Goal: Task Accomplishment & Management: Manage account settings

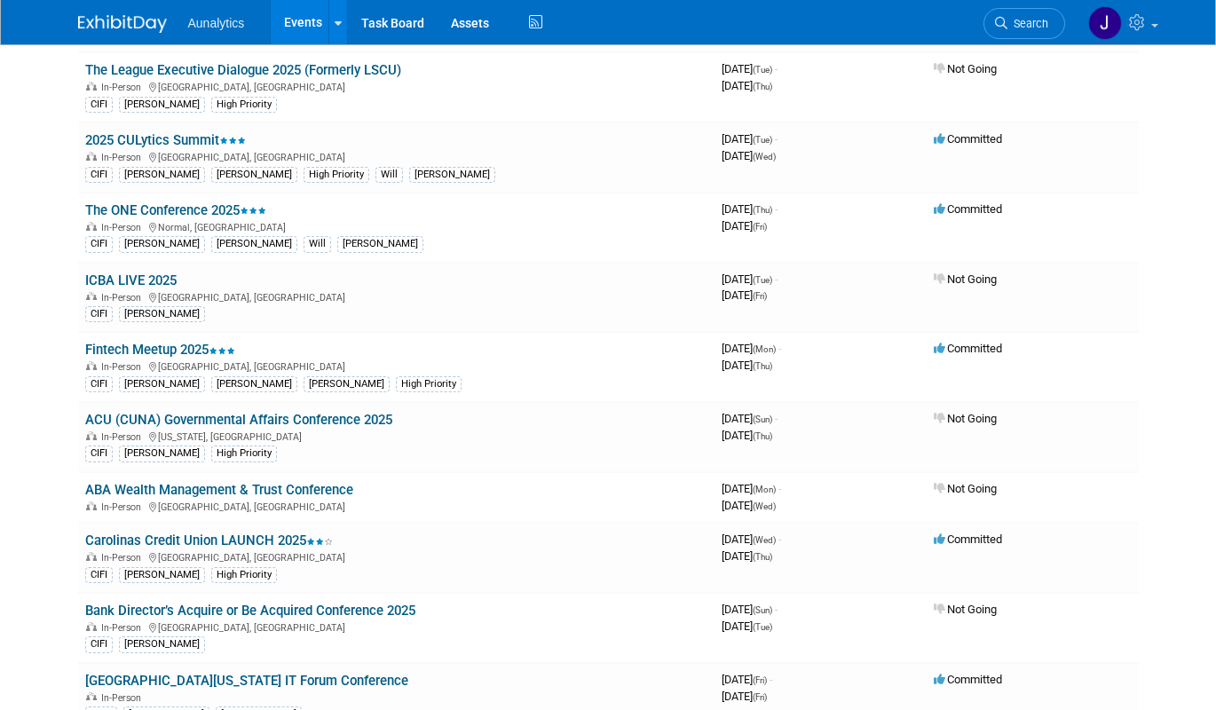
scroll to position [1829, 0]
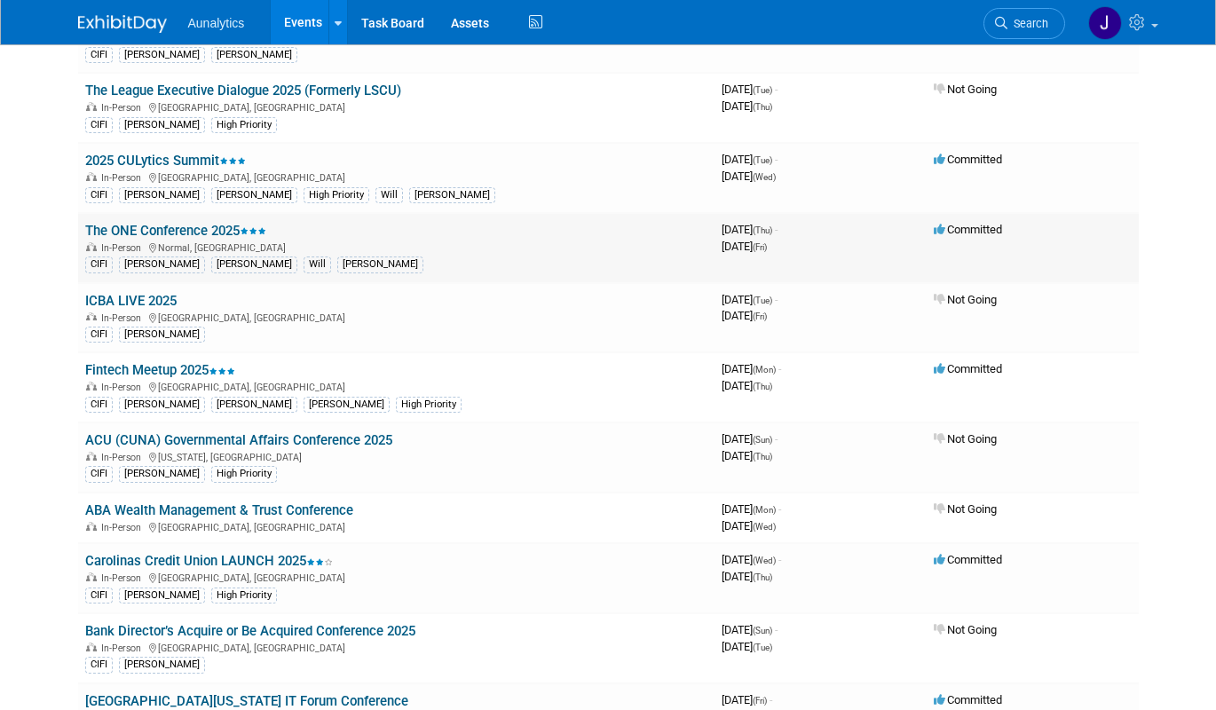
click at [214, 231] on link "The ONE Conference 2025" at bounding box center [175, 231] width 181 height 16
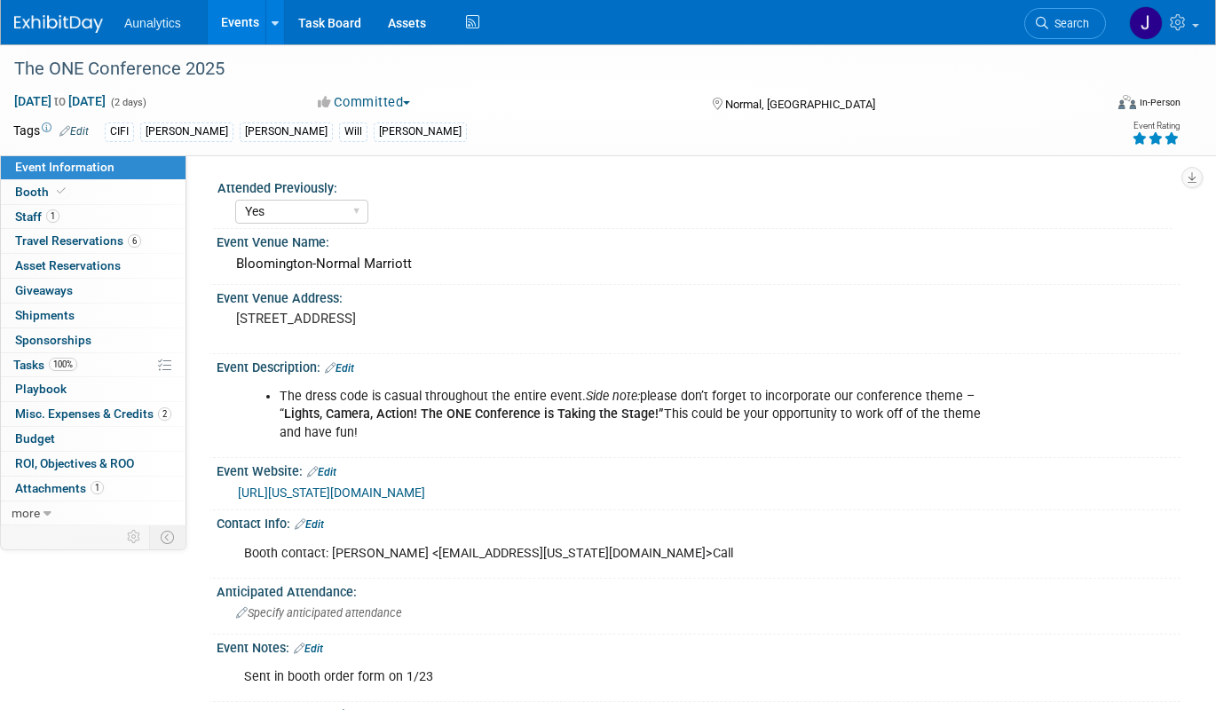
select select "Yes"
select select "Accepted"
click at [313, 494] on link "https://illinois.bank/education-and-events/conferences-and-events/the-one-confe…" at bounding box center [331, 493] width 187 height 14
click at [238, 21] on link "Events" at bounding box center [240, 22] width 65 height 44
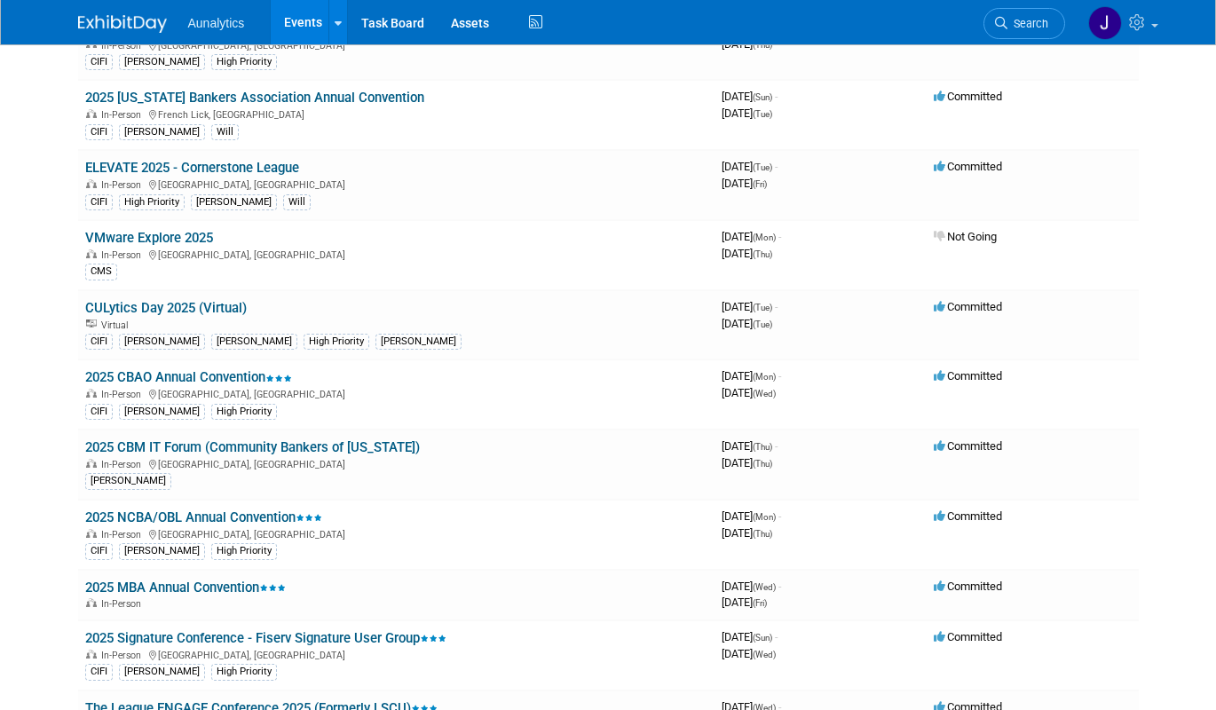
scroll to position [459, 0]
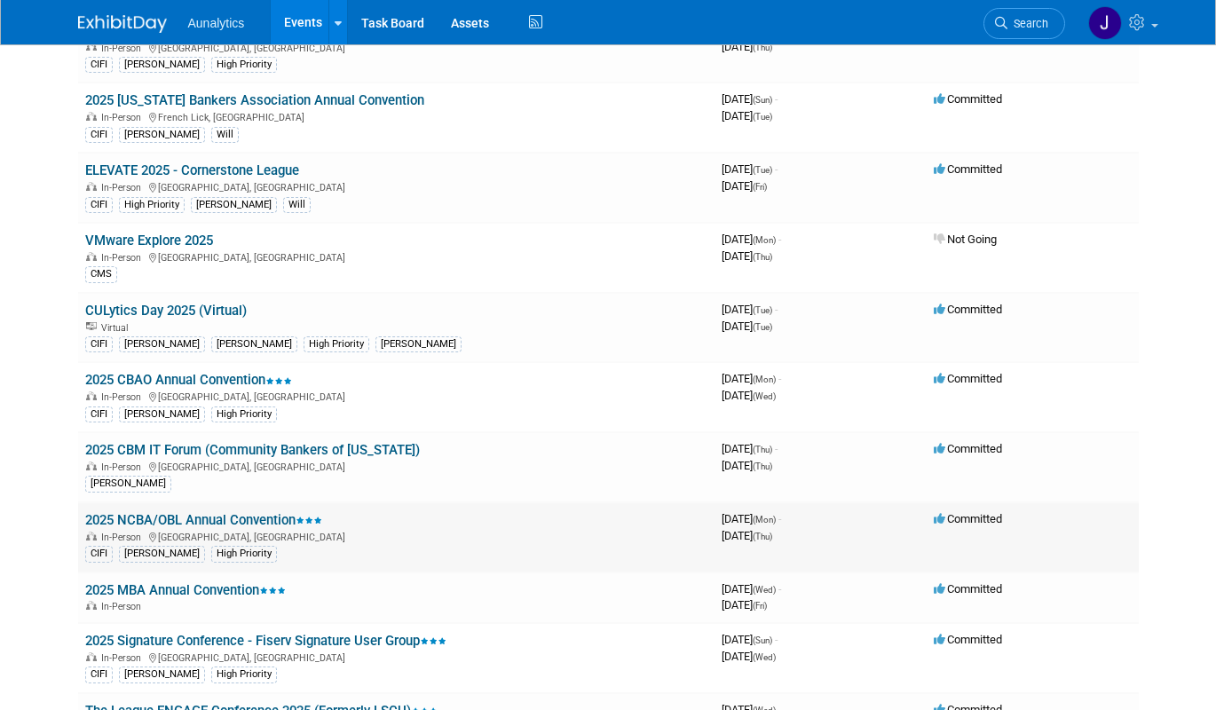
click at [201, 529] on div "In-Person Hot Springs, VA" at bounding box center [396, 536] width 622 height 14
click at [201, 519] on link "2025 NCBA/OBL Annual Convention" at bounding box center [203, 520] width 237 height 16
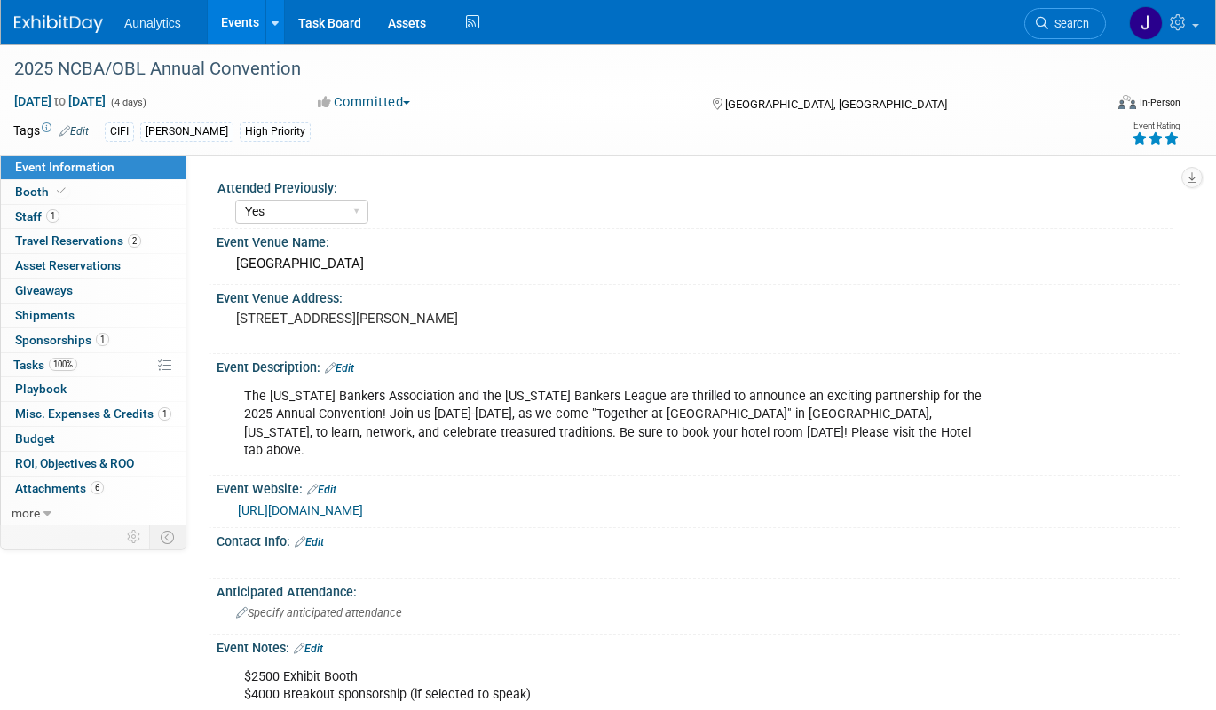
select select "Yes"
select select "CIFI Sales"
select select "Financial"
select select "Bank"
select select "Regional"
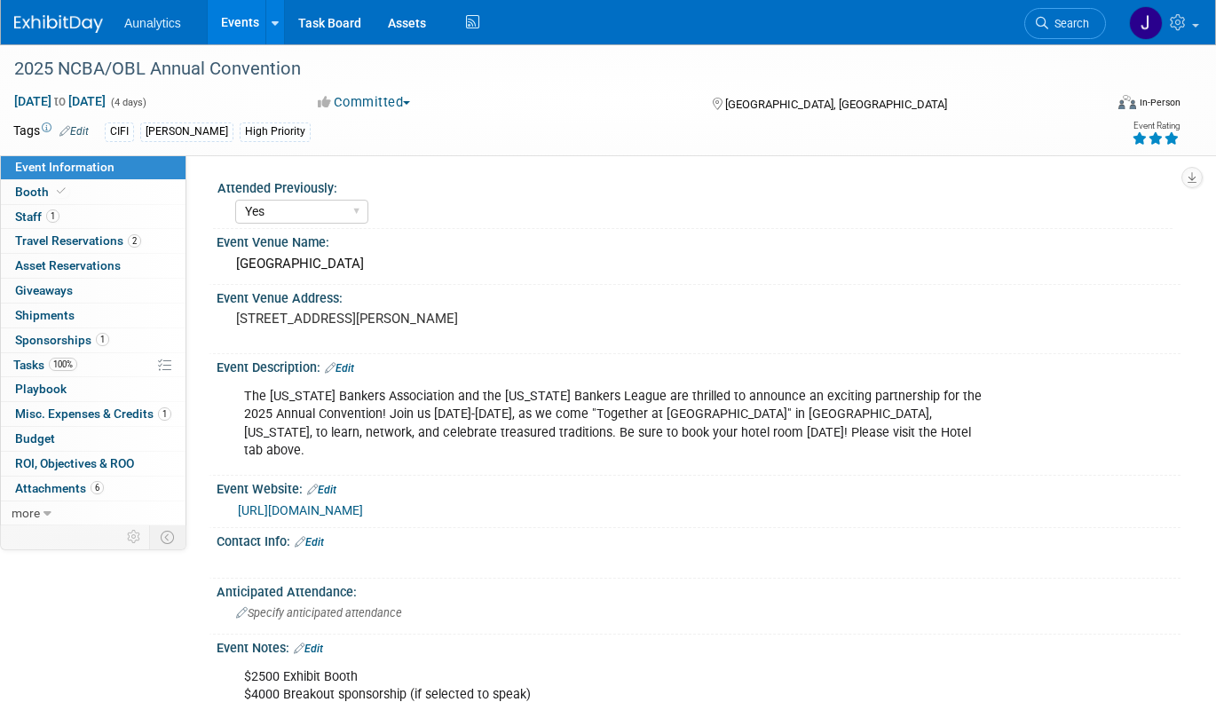
select select "Accepted"
drag, startPoint x: 246, startPoint y: 397, endPoint x: 636, endPoint y: 395, distance: 389.7
click at [636, 395] on div "The North Carolina Bankers Association and the Ohio Bankers League are thrilled…" at bounding box center [613, 423] width 762 height 89
copy div "The North Carolina Bankers Association and the Ohio Bankers League"
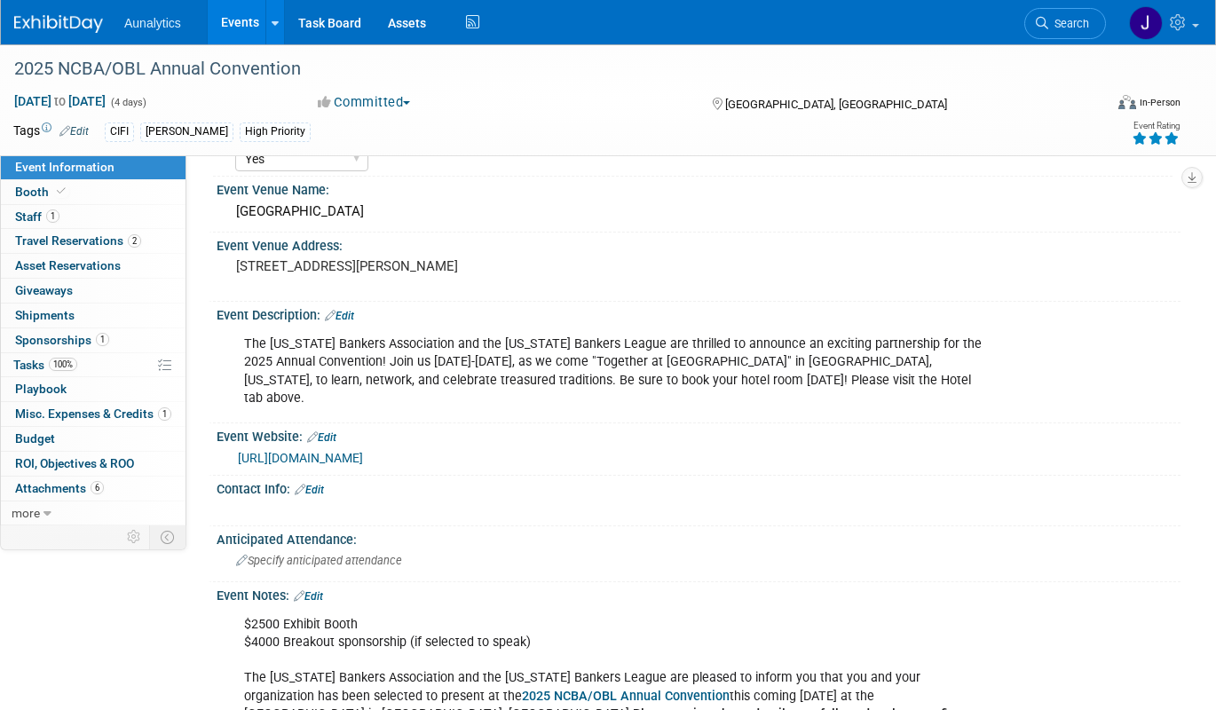
click at [362, 448] on div "https://web.cvent.com/event/37f1b969-9c3b-4b9a-8933-50d1323324a8/summary" at bounding box center [702, 458] width 929 height 20
click at [363, 451] on link "https://web.cvent.com/event/37f1b969-9c3b-4b9a-8933-50d1323324a8/summary" at bounding box center [300, 458] width 125 height 14
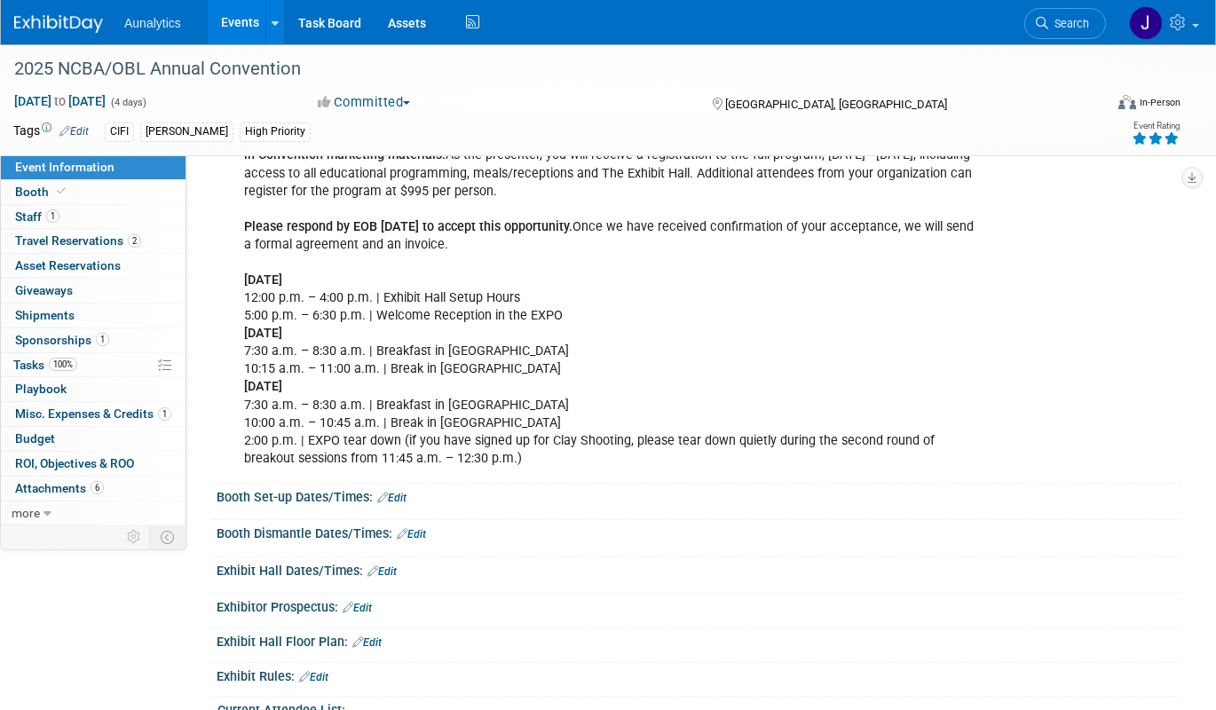
scroll to position [1408, 0]
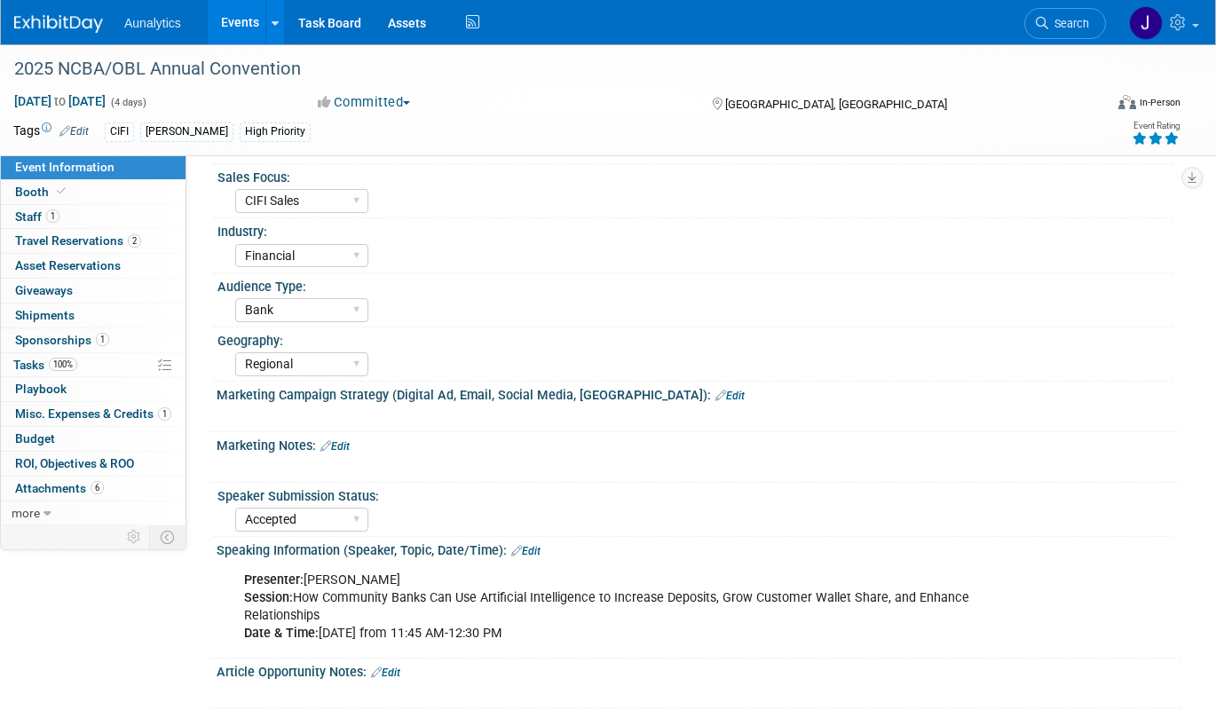
click at [264, 19] on link "Events" at bounding box center [240, 22] width 65 height 44
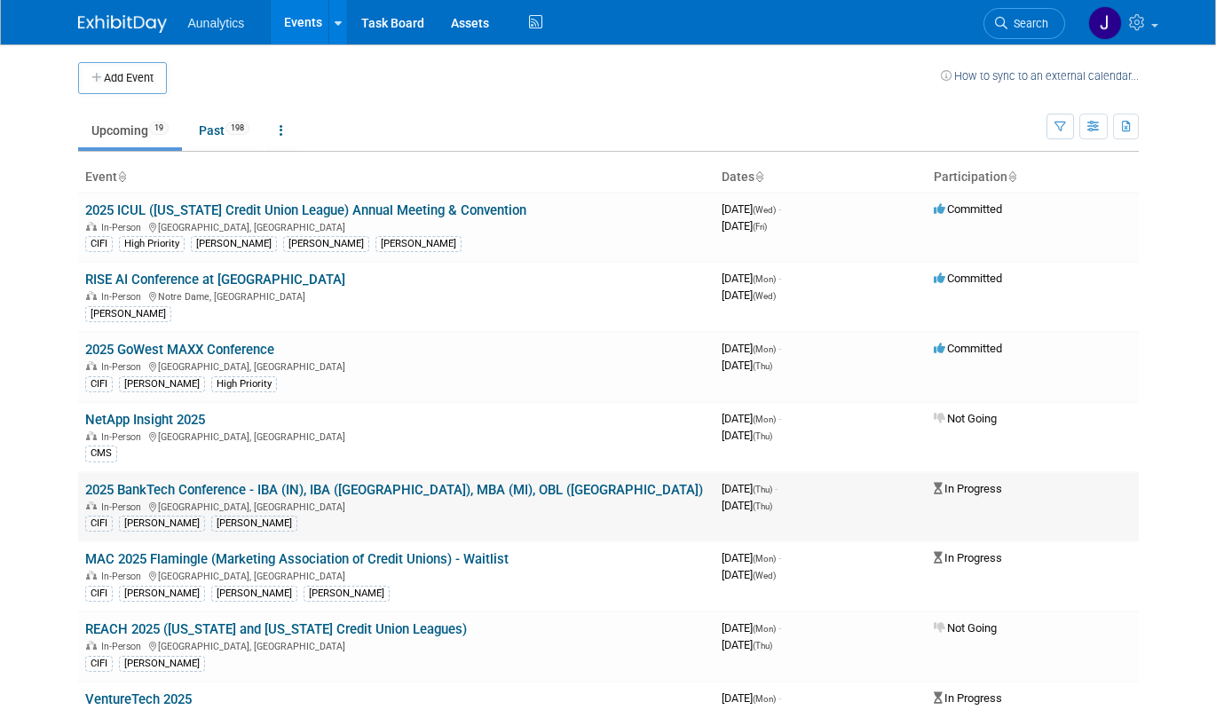
click at [419, 495] on link "2025 BankTech Conference - IBA (IN), IBA ([GEOGRAPHIC_DATA]), MBA (MI), OBL ([G…" at bounding box center [394, 490] width 618 height 16
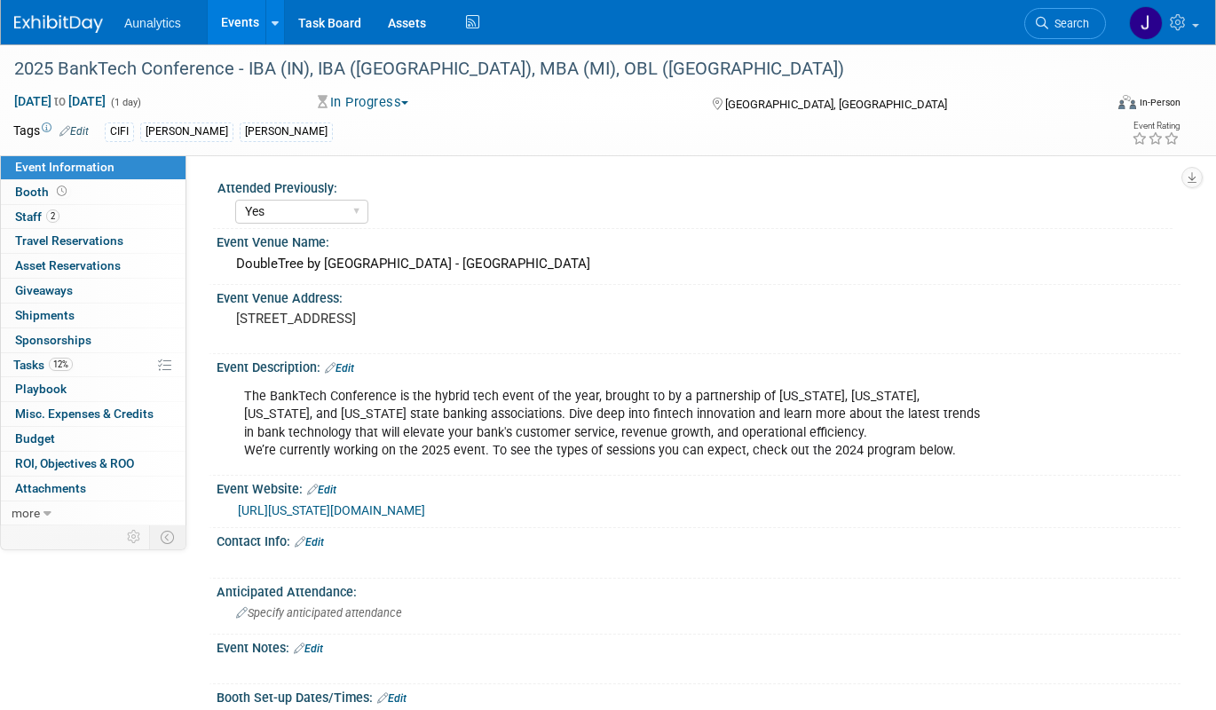
select select "Yes"
select select "Submitted"
drag, startPoint x: 248, startPoint y: 66, endPoint x: 600, endPoint y: 75, distance: 352.5
click at [600, 75] on div "2025 BankTech Conference - IBA (IN), IBA ([GEOGRAPHIC_DATA]), MBA (MI), OBL ([G…" at bounding box center [544, 69] width 1073 height 32
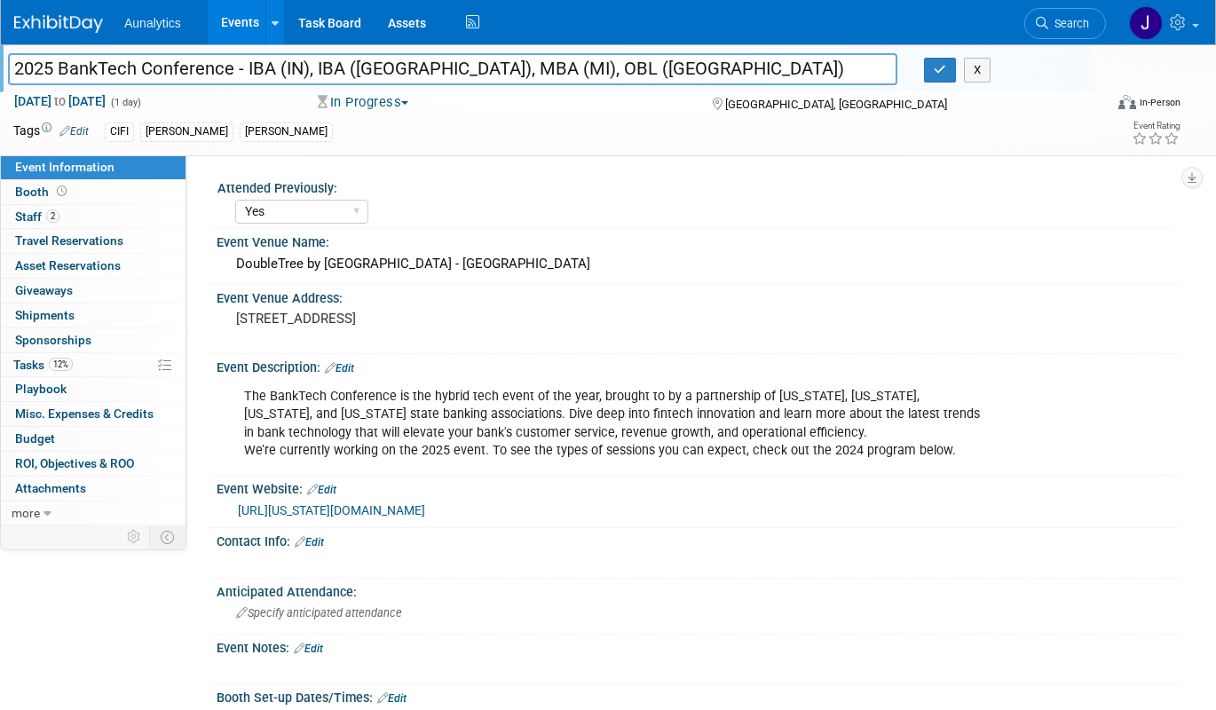
drag, startPoint x: 600, startPoint y: 75, endPoint x: 245, endPoint y: 73, distance: 355.1
click at [245, 73] on input "2025 BankTech Conference - IBA (IN), IBA ([GEOGRAPHIC_DATA]), MBA (MI), OBL ([G…" at bounding box center [452, 68] width 889 height 31
click at [934, 76] on button "button" at bounding box center [940, 70] width 32 height 25
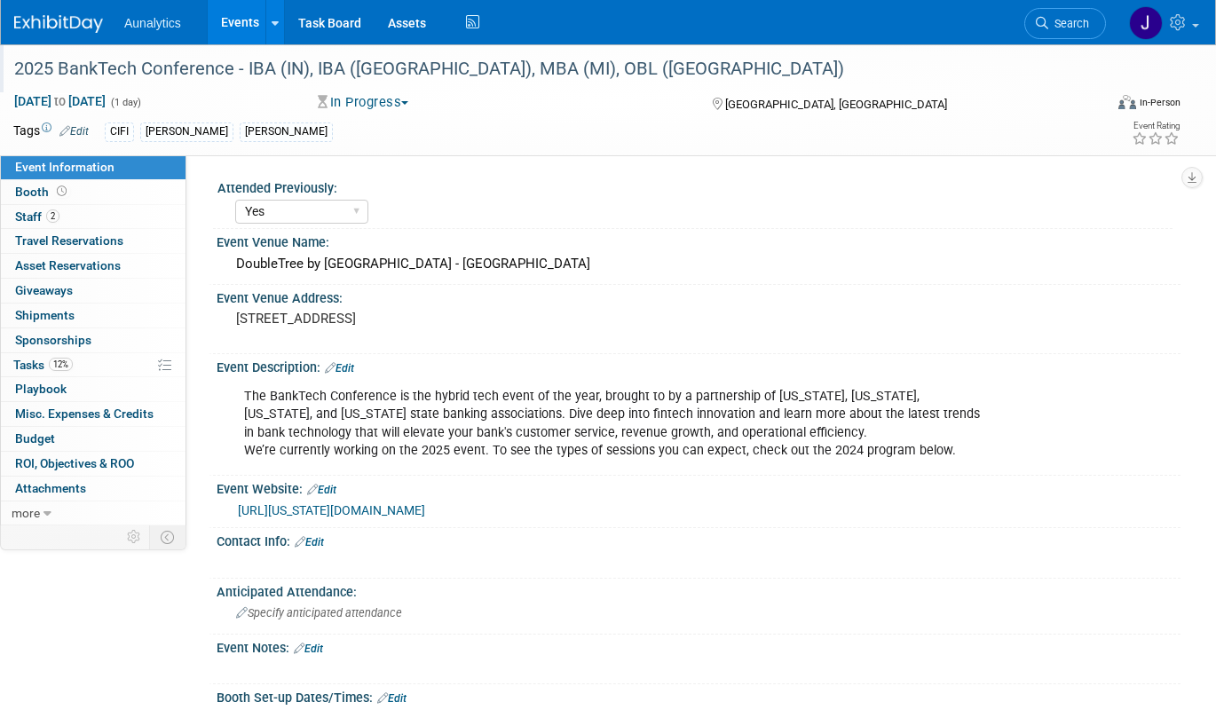
click at [238, 30] on link "Events" at bounding box center [240, 22] width 65 height 44
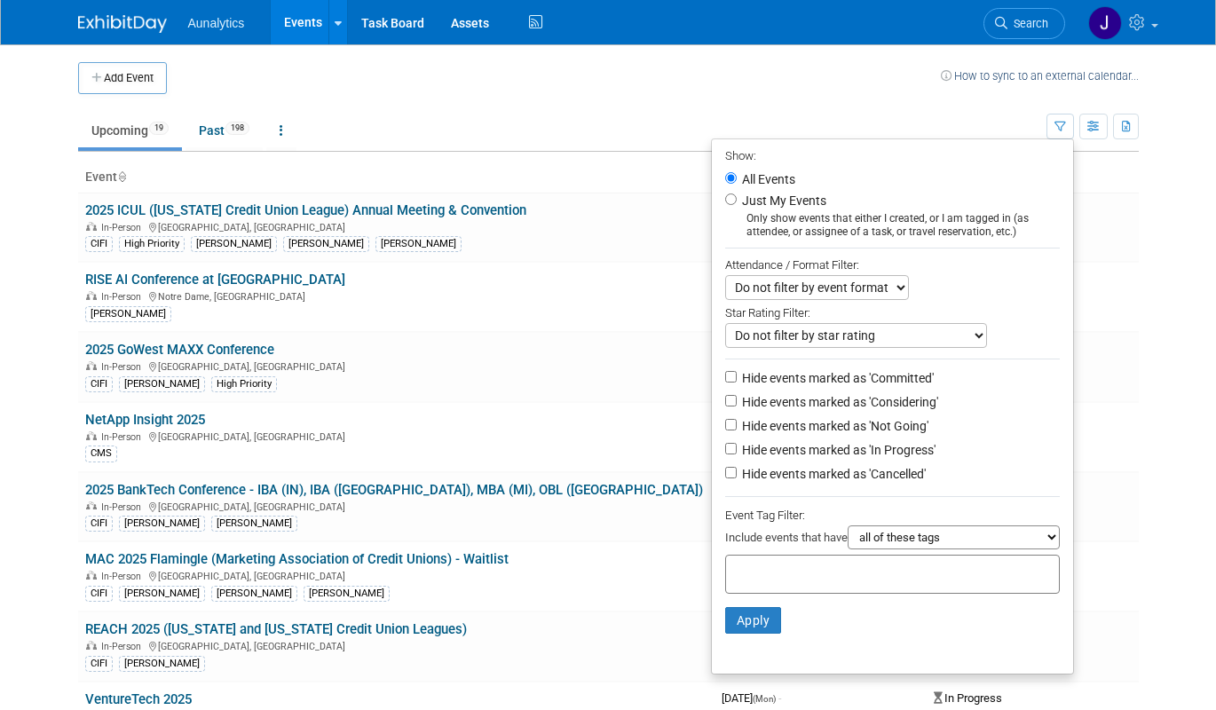
click at [775, 430] on label "Hide events marked as 'Not Going'" at bounding box center [834, 426] width 190 height 18
click at [737, 430] on input "Hide events marked as 'Not Going'" at bounding box center [731, 425] width 12 height 12
checkbox input "true"
click at [766, 472] on label "Hide events marked as 'Cancelled'" at bounding box center [832, 474] width 187 height 18
click at [737, 472] on input "Hide events marked as 'Cancelled'" at bounding box center [731, 473] width 12 height 12
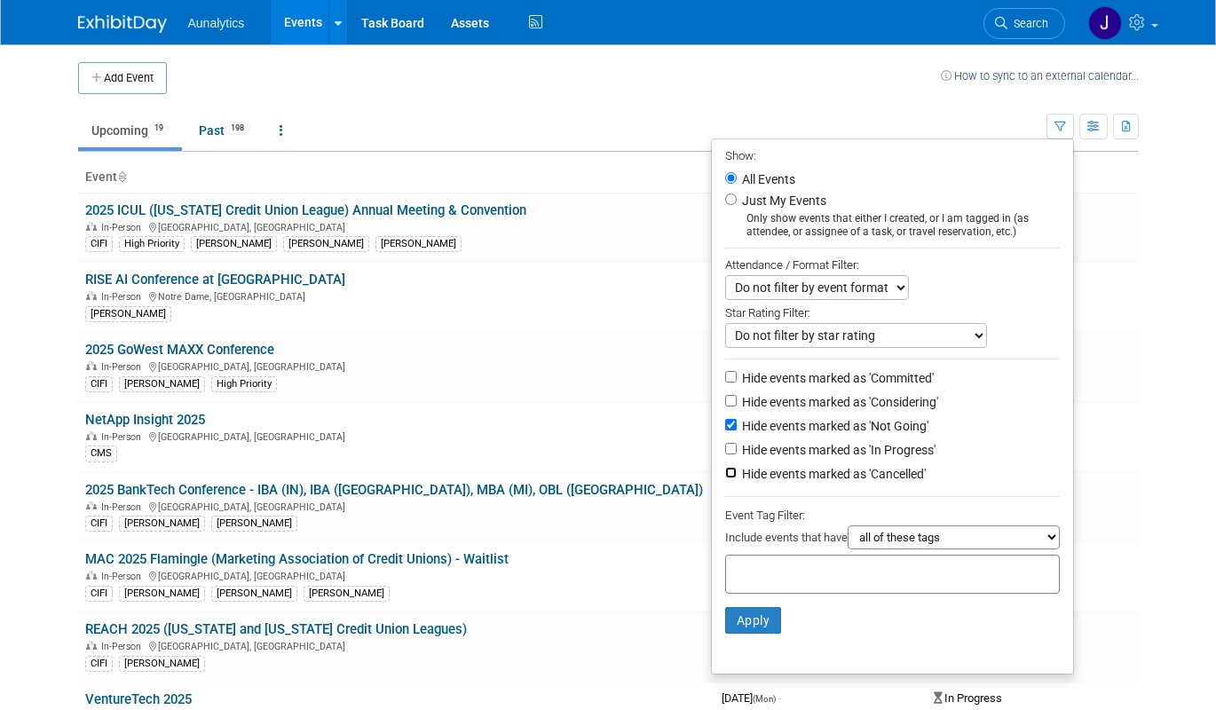
checkbox input "true"
click at [764, 624] on button "Apply" at bounding box center [753, 620] width 57 height 27
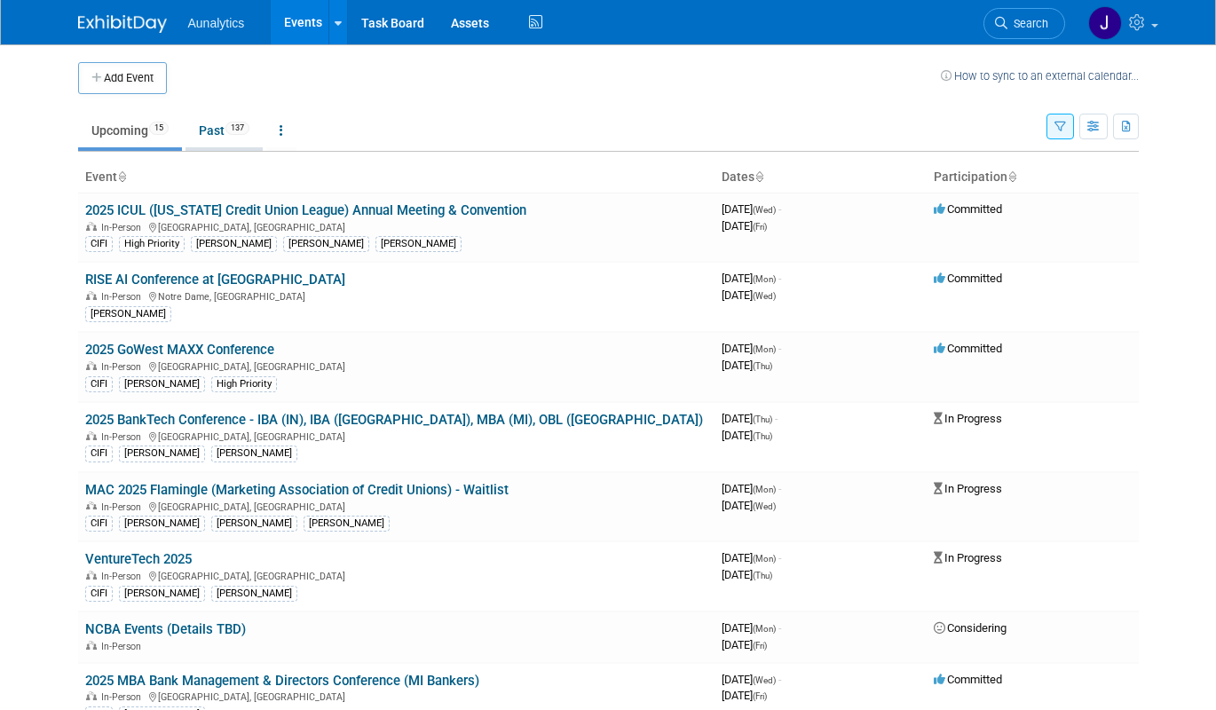
click at [230, 130] on link "Past 137" at bounding box center [224, 131] width 77 height 34
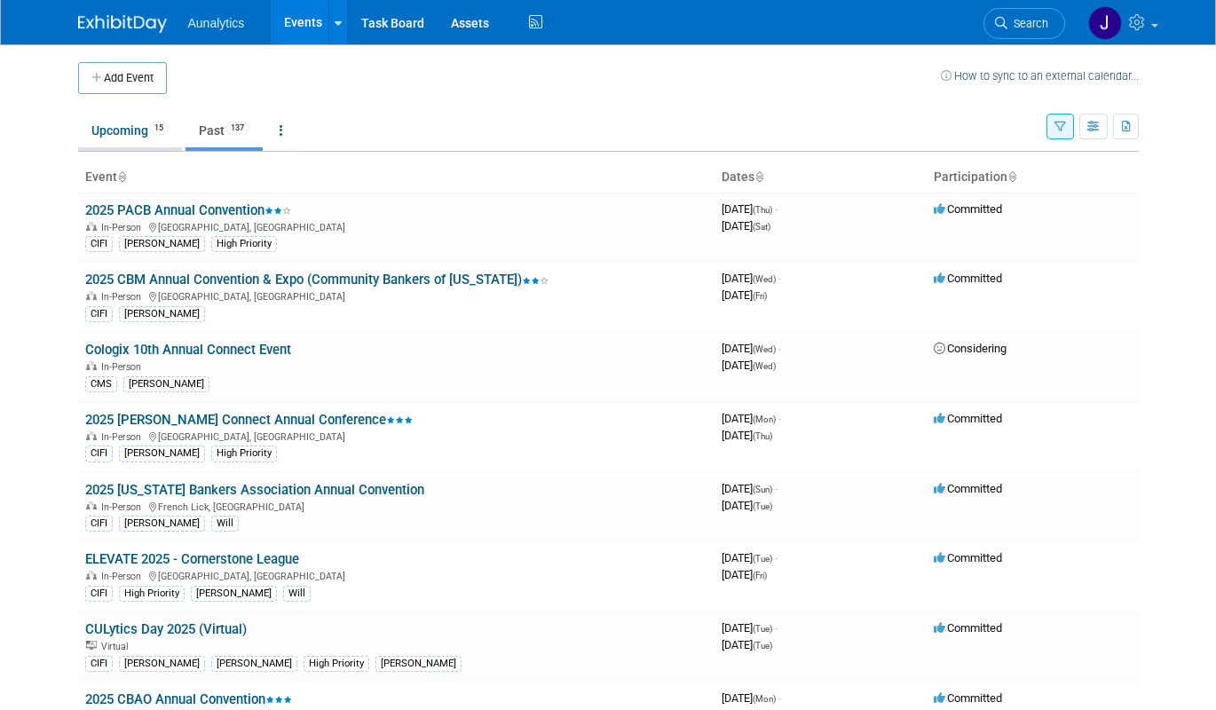
click at [152, 137] on link "Upcoming 15" at bounding box center [130, 131] width 104 height 34
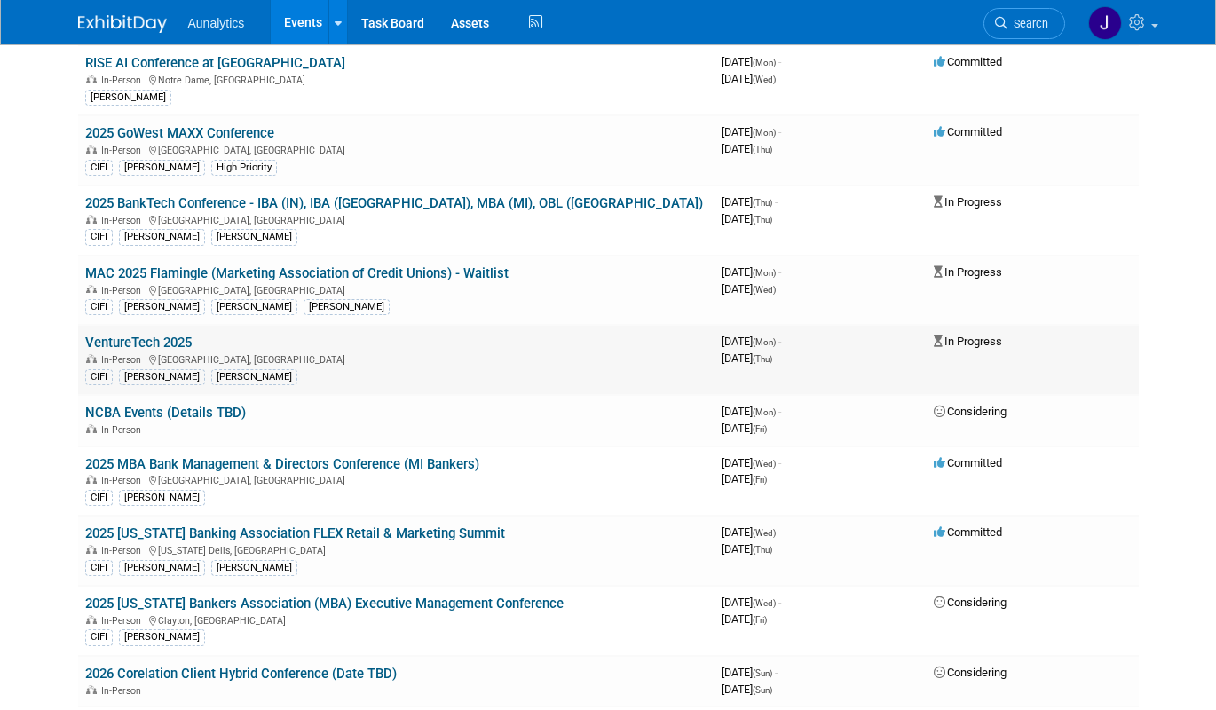
scroll to position [234, 0]
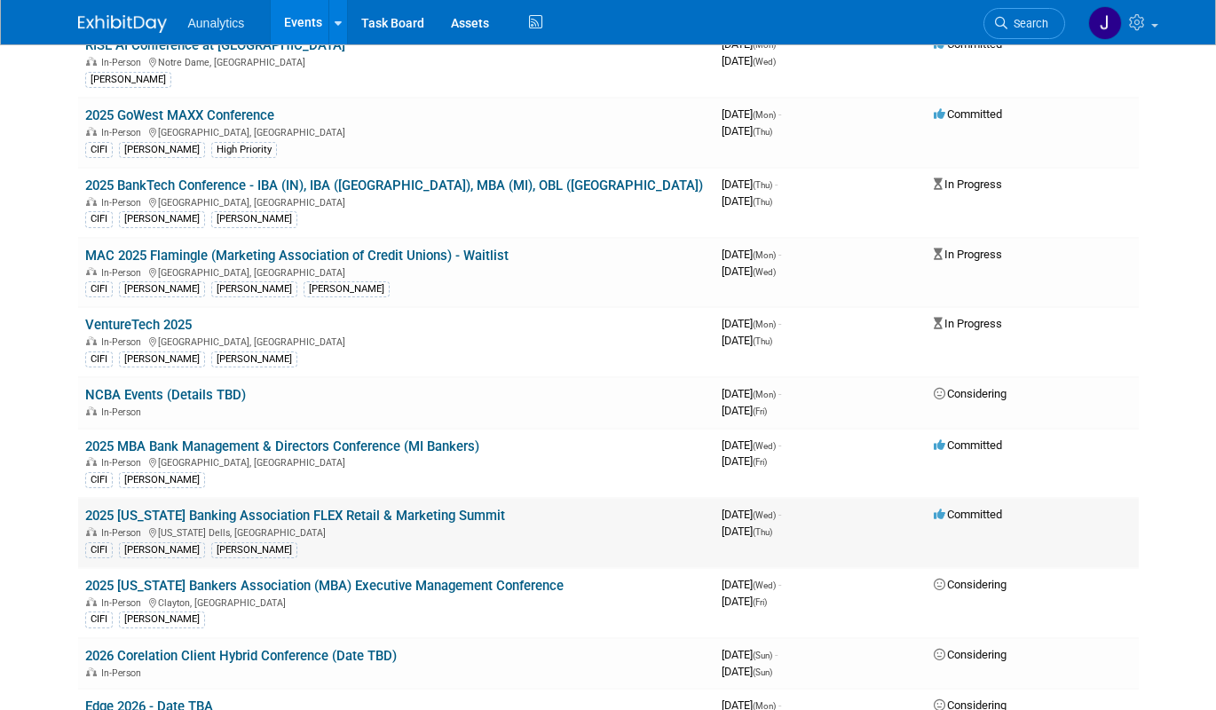
click at [199, 515] on link "2025 [US_STATE] Banking Association FLEX Retail & Marketing Summit" at bounding box center [295, 516] width 420 height 16
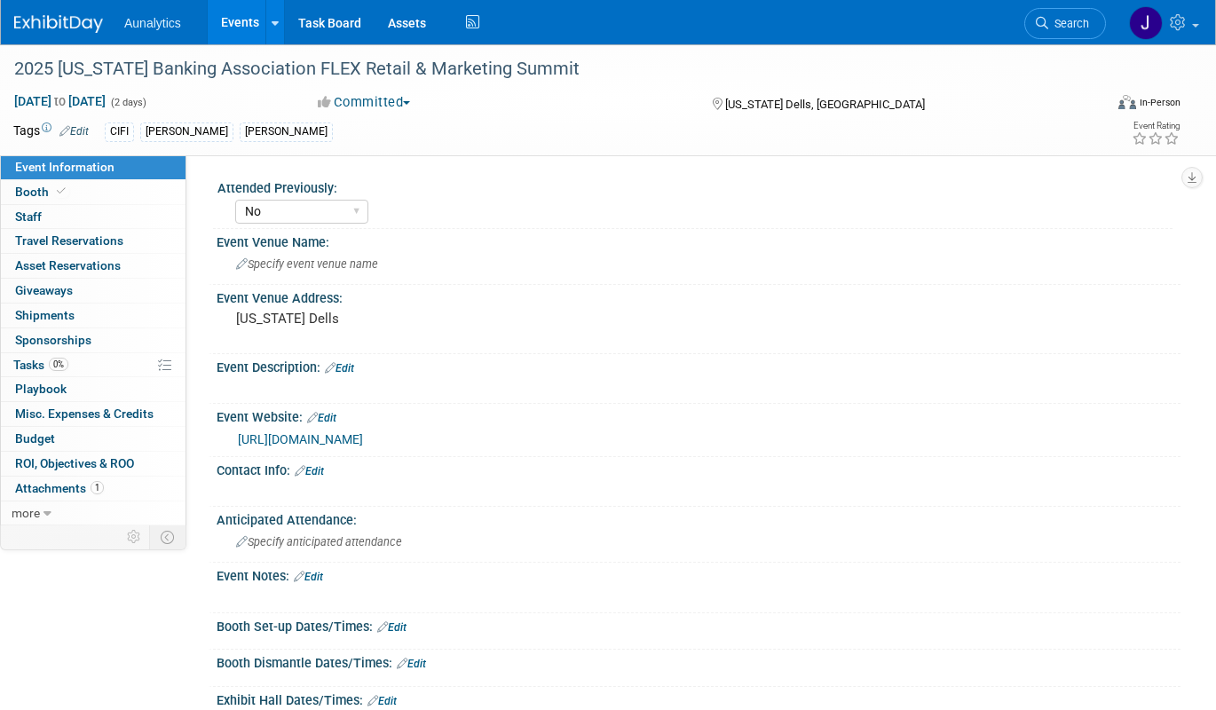
select select "No"
select select "Accepted"
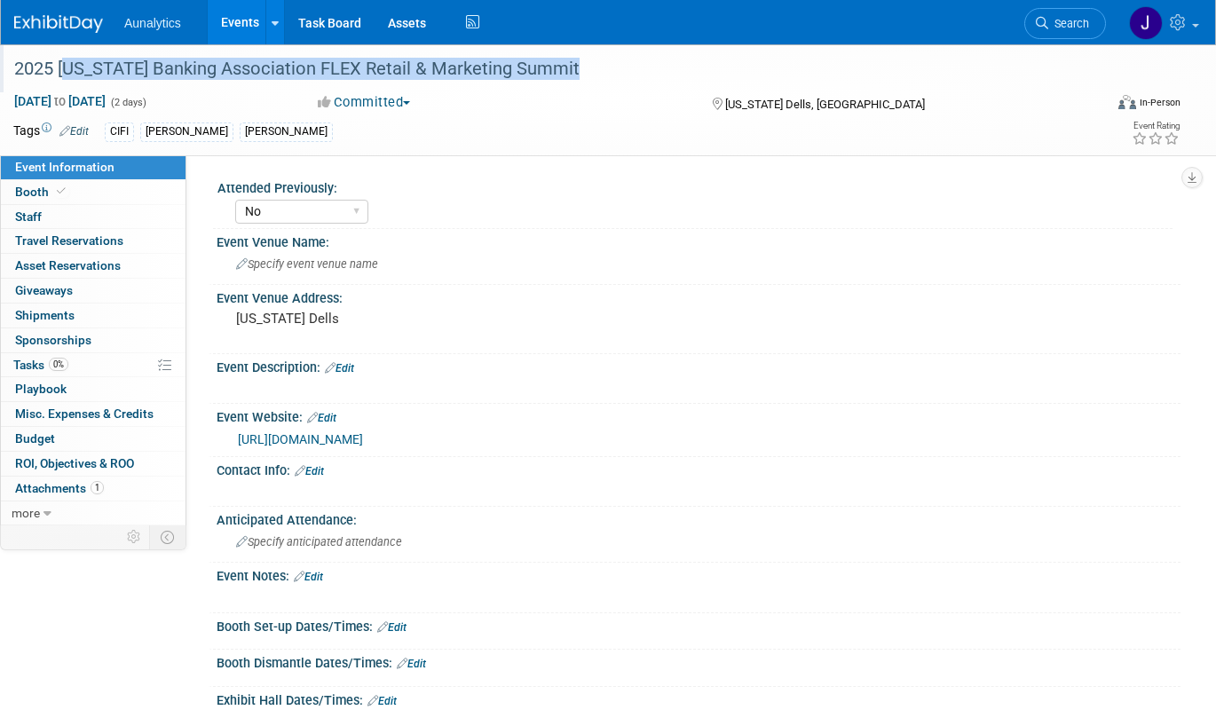
drag, startPoint x: 568, startPoint y: 70, endPoint x: 65, endPoint y: 69, distance: 503.3
click at [65, 69] on div "2025 [US_STATE] Banking Association FLEX Retail & Marketing Summit" at bounding box center [544, 69] width 1073 height 32
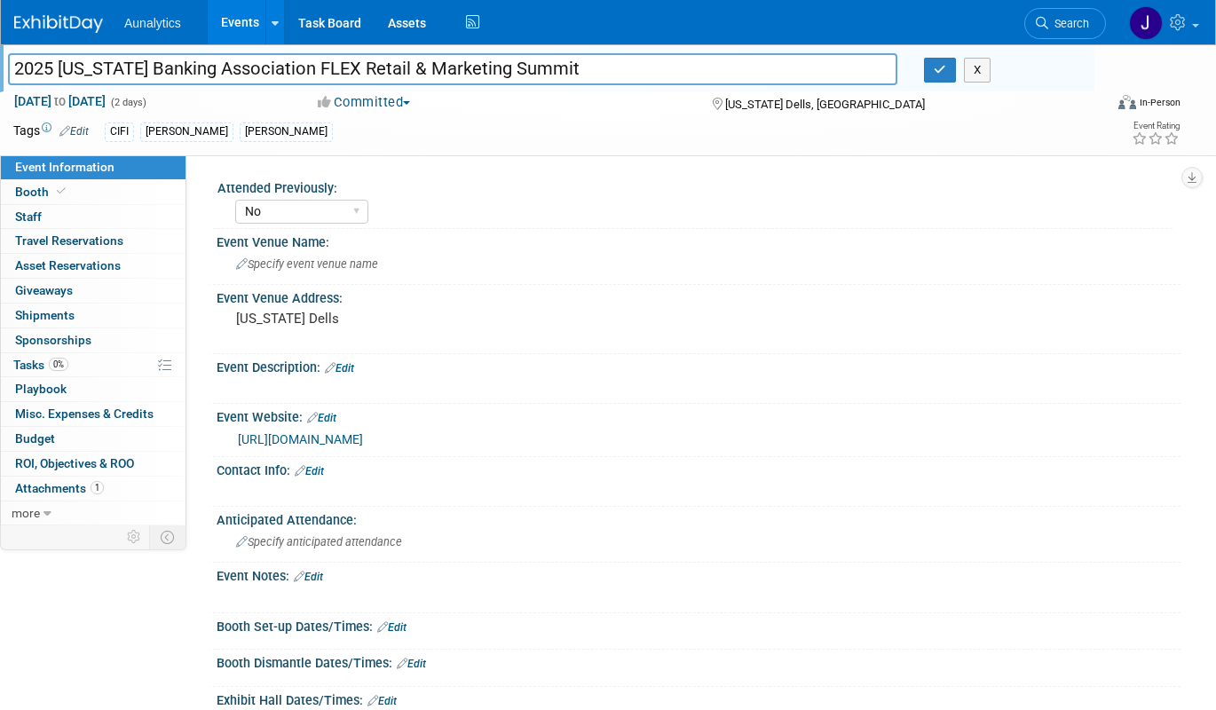
click at [363, 443] on link "https://web.cvent.com/event/29e5b657-58a8-4558-97c0-1a27a1653f84/summary?RefId=…" at bounding box center [300, 439] width 125 height 14
